Goal: Task Accomplishment & Management: Manage account settings

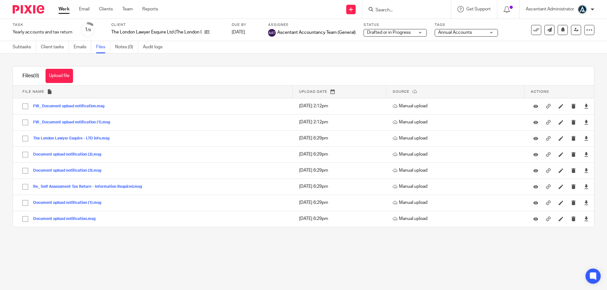
click at [393, 9] on input "Search" at bounding box center [403, 11] width 57 height 6
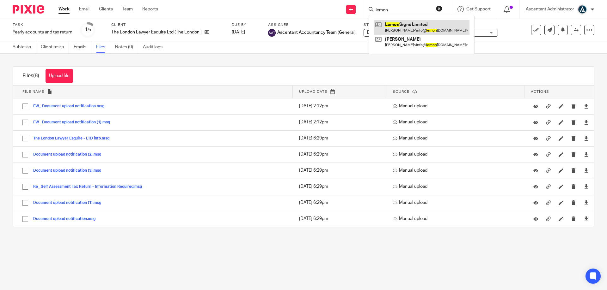
type input "lemon"
click at [395, 27] on link at bounding box center [421, 27] width 96 height 15
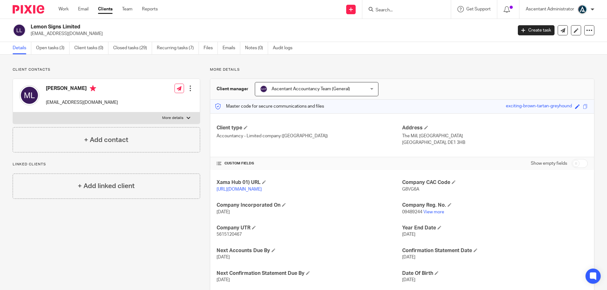
click at [575, 160] on input "checkbox" at bounding box center [579, 163] width 16 height 9
checkbox input "true"
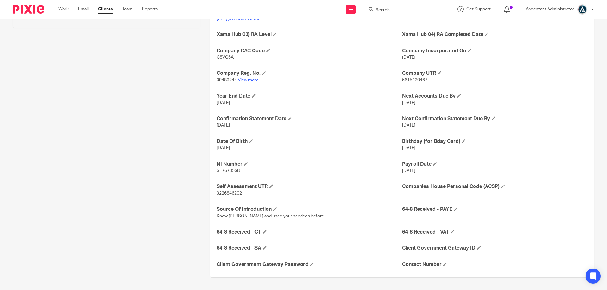
scroll to position [178, 0]
click at [501, 186] on span at bounding box center [503, 186] width 4 height 4
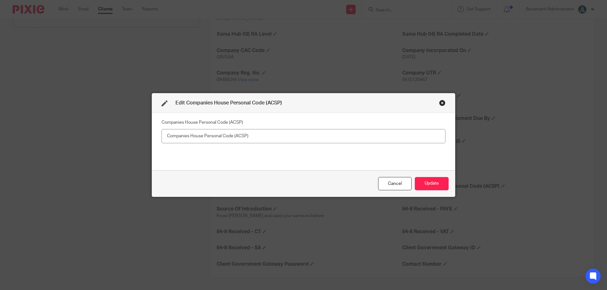
drag, startPoint x: 321, startPoint y: 128, endPoint x: 321, endPoint y: 131, distance: 3.5
click at [321, 131] on fieldset "Companies House Personal Code (ACSP)" at bounding box center [303, 130] width 284 height 25
click at [320, 133] on input "text" at bounding box center [303, 136] width 284 height 14
paste input "XDV-MJ43-2223"
type input "XDV-MJ43-2223 [PERSON_NAME]"
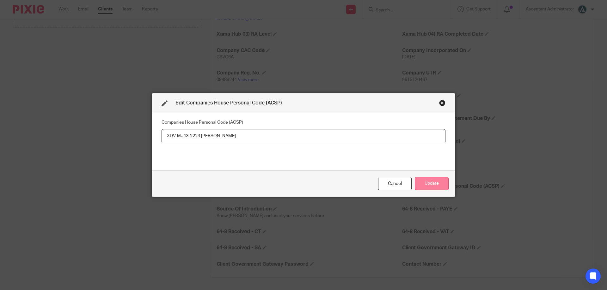
click at [418, 185] on button "Update" at bounding box center [431, 184] width 34 height 14
